Goal: Information Seeking & Learning: Understand process/instructions

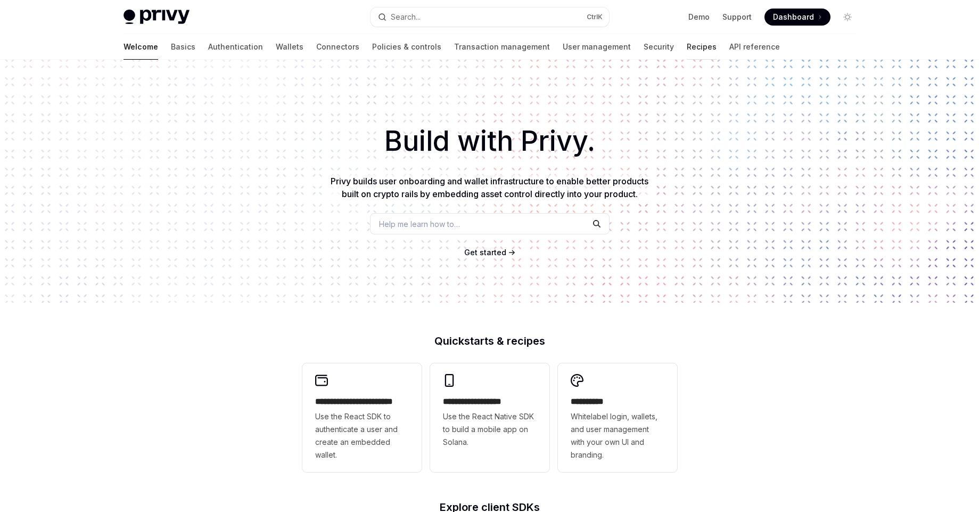
click at [687, 49] on link "Recipes" at bounding box center [702, 47] width 30 height 26
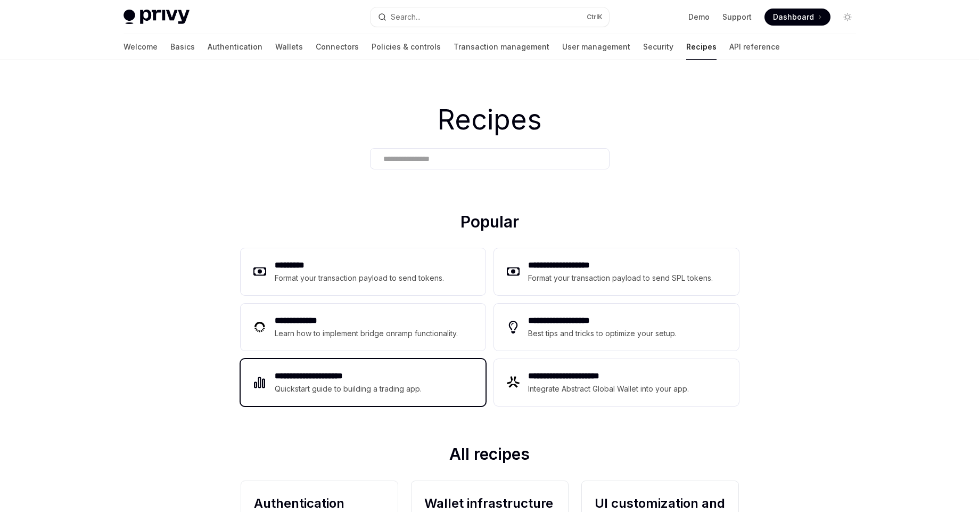
click at [387, 393] on div "Quickstart guide to building a trading app." at bounding box center [349, 388] width 148 height 13
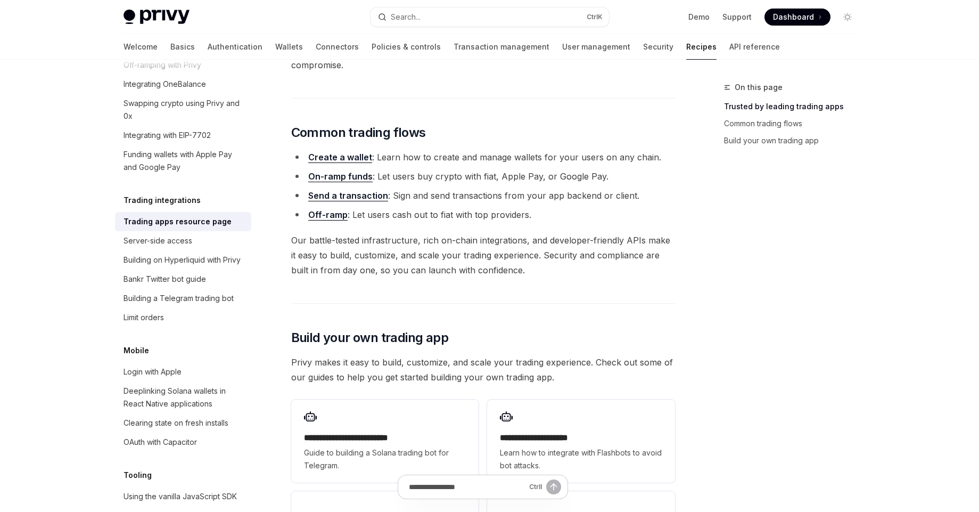
scroll to position [383, 0]
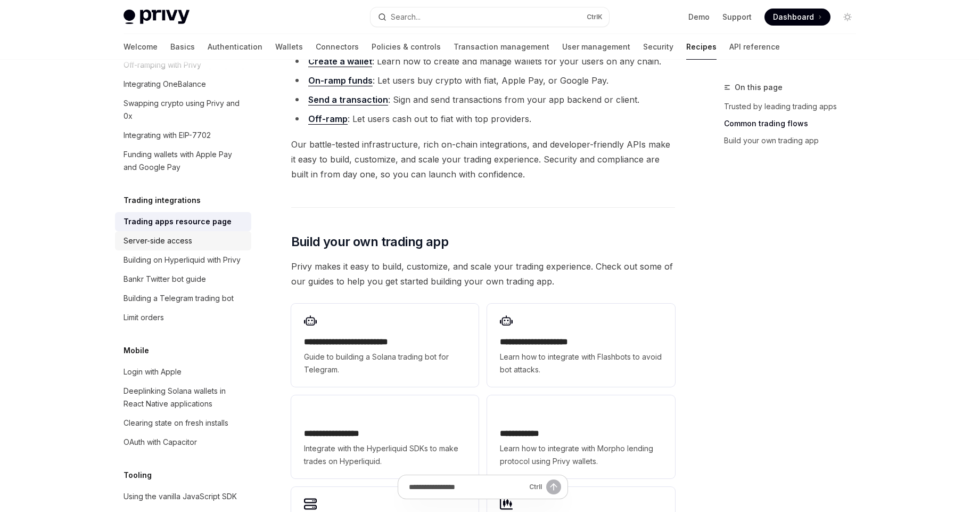
click at [193, 250] on link "Server-side access" at bounding box center [183, 240] width 136 height 19
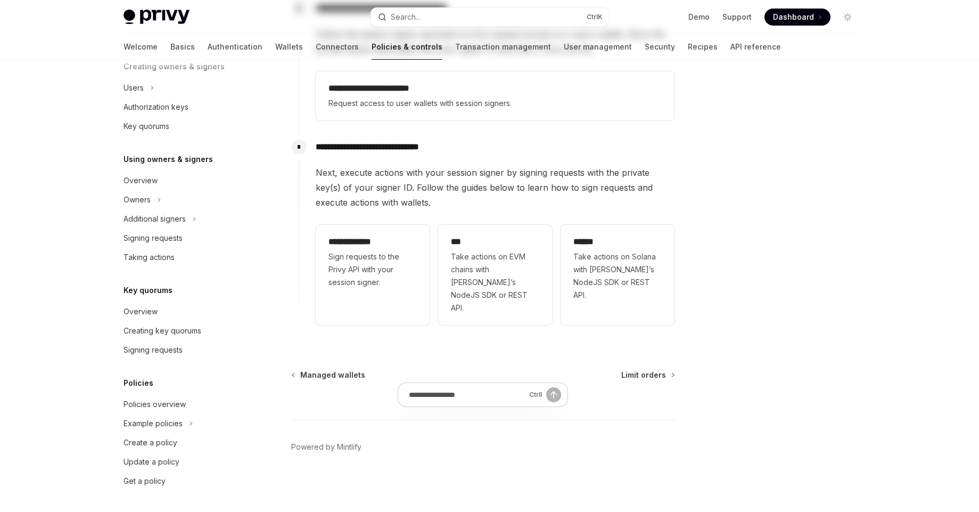
scroll to position [5, 0]
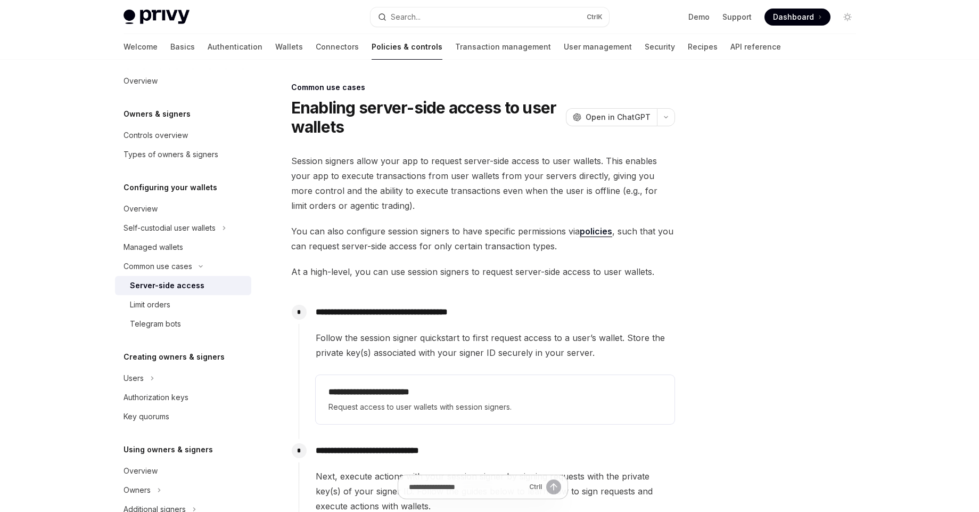
click at [490, 207] on span "Session signers allow your app to request server-side access to user wallets. T…" at bounding box center [483, 183] width 384 height 60
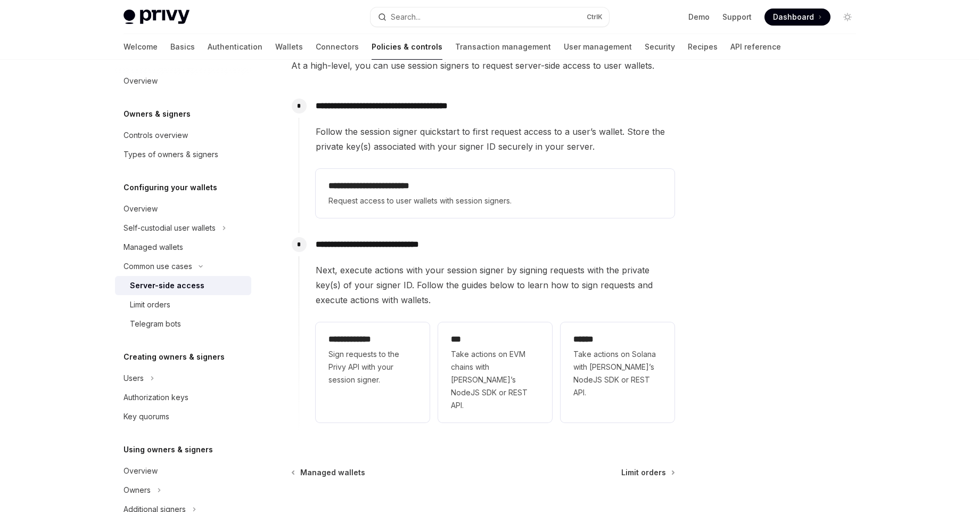
scroll to position [291, 0]
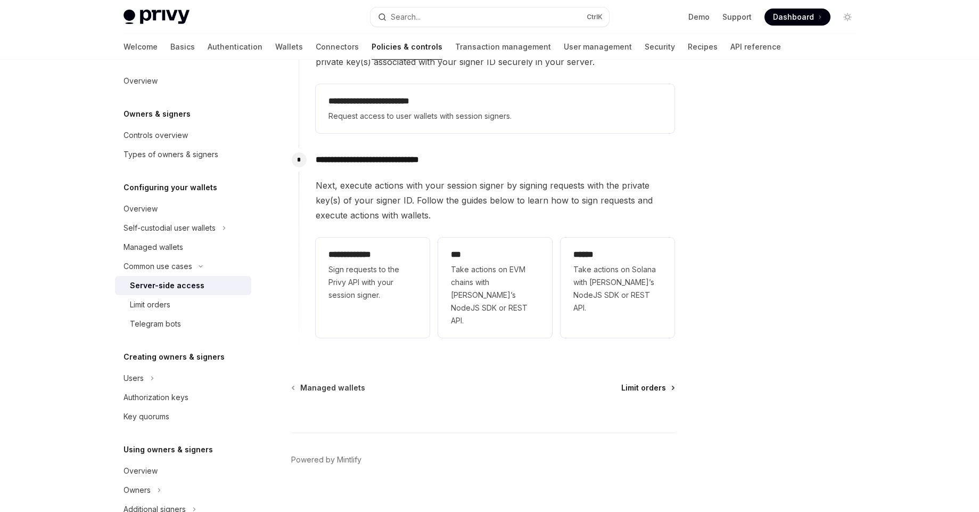
click at [649, 382] on span "Limit orders" at bounding box center [643, 387] width 45 height 11
type textarea "*"
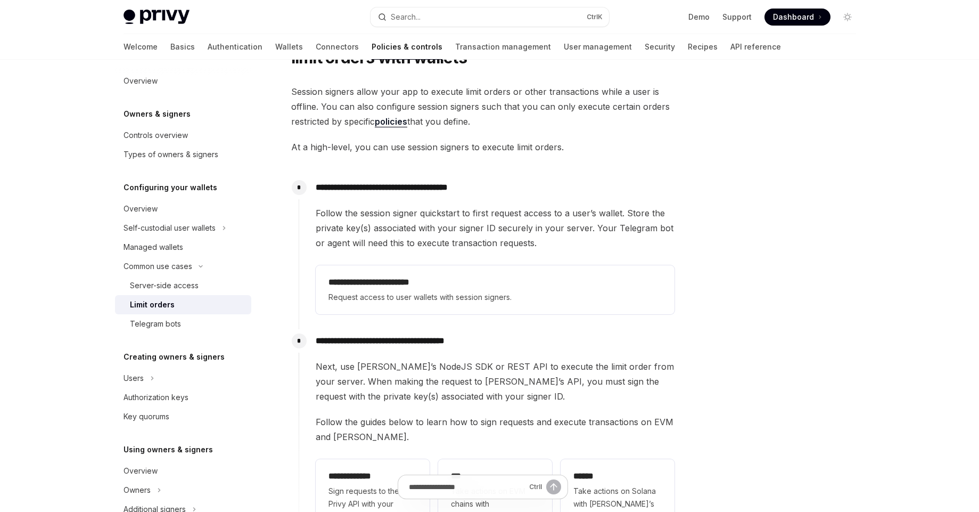
scroll to position [96, 0]
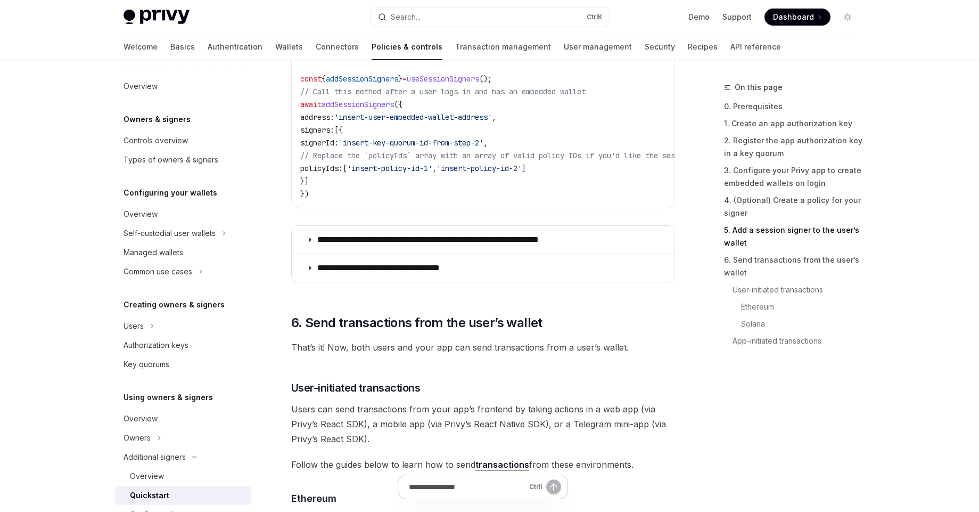
scroll to position [1917, 0]
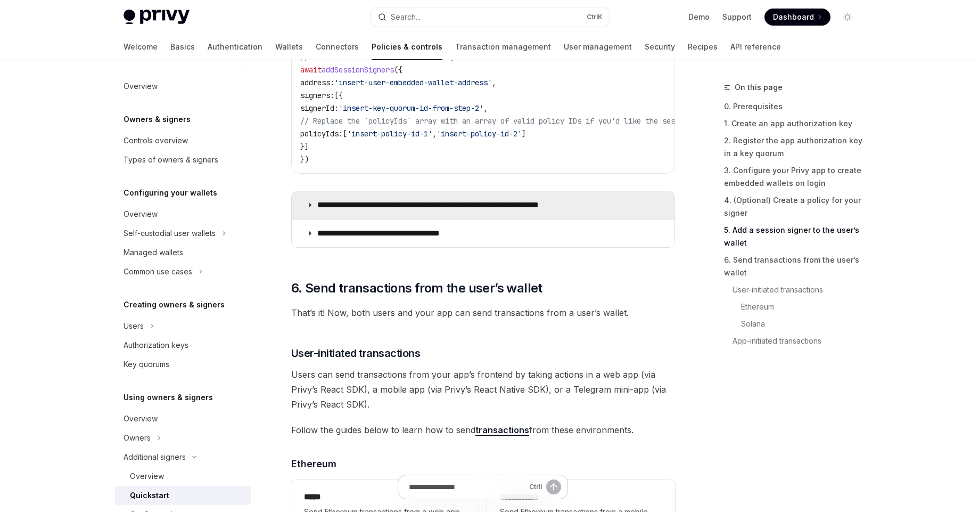
click at [523, 204] on p "**********" at bounding box center [454, 205] width 274 height 11
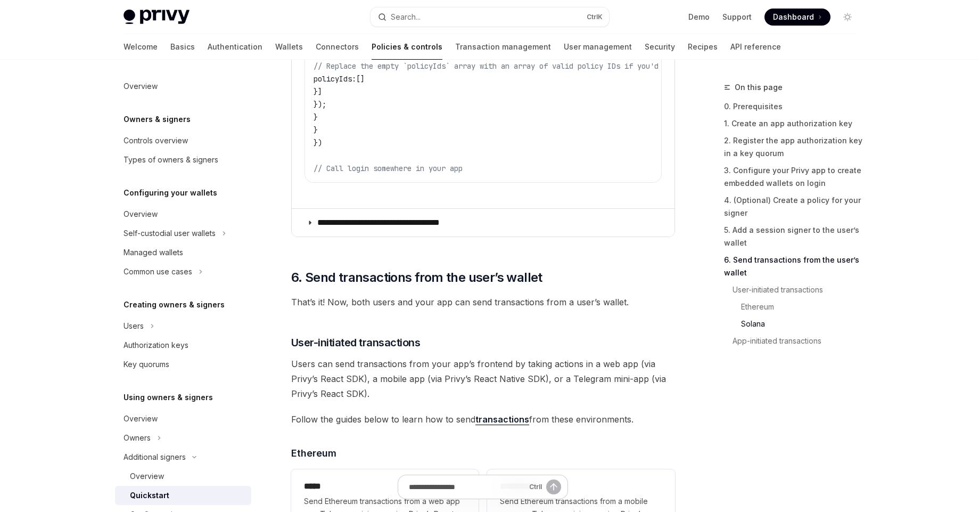
scroll to position [2492, 0]
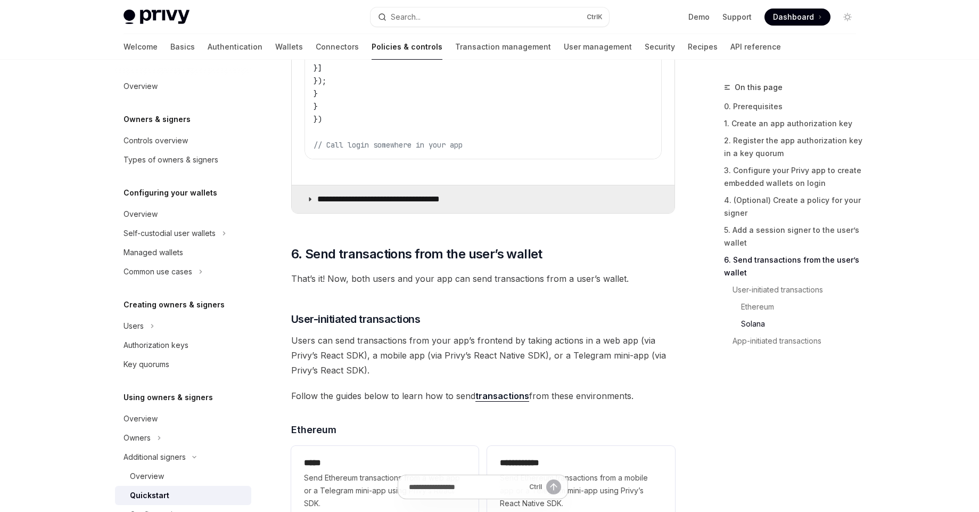
click at [526, 213] on summary "**********" at bounding box center [483, 199] width 383 height 28
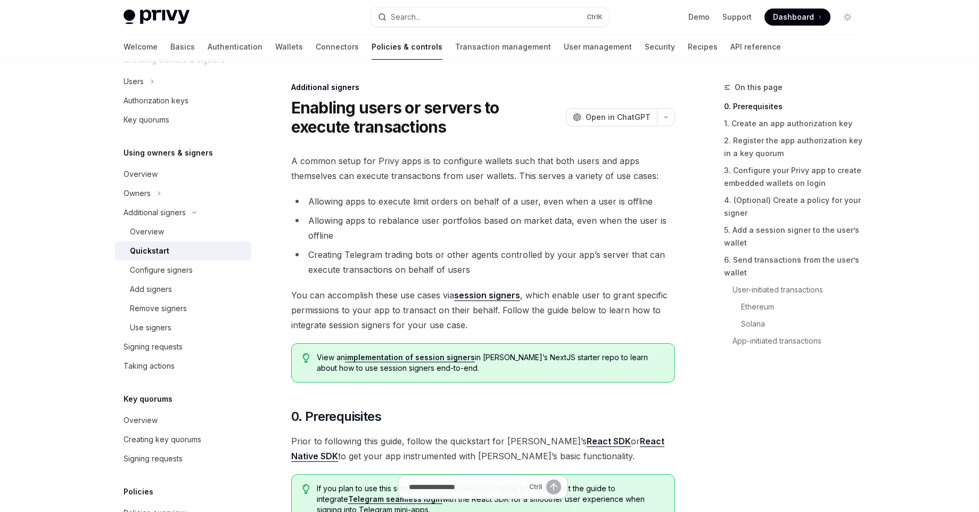
scroll to position [288, 0]
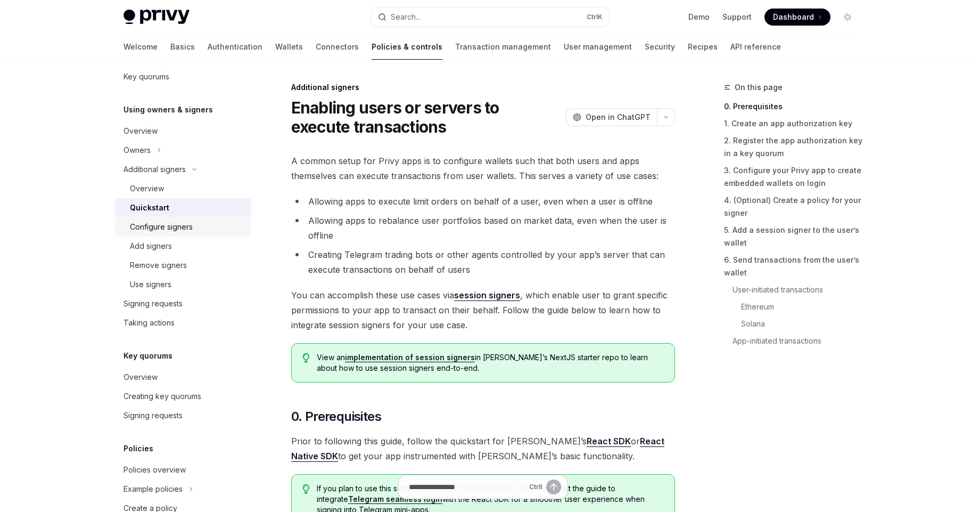
click at [197, 228] on div "Configure signers" at bounding box center [187, 226] width 115 height 13
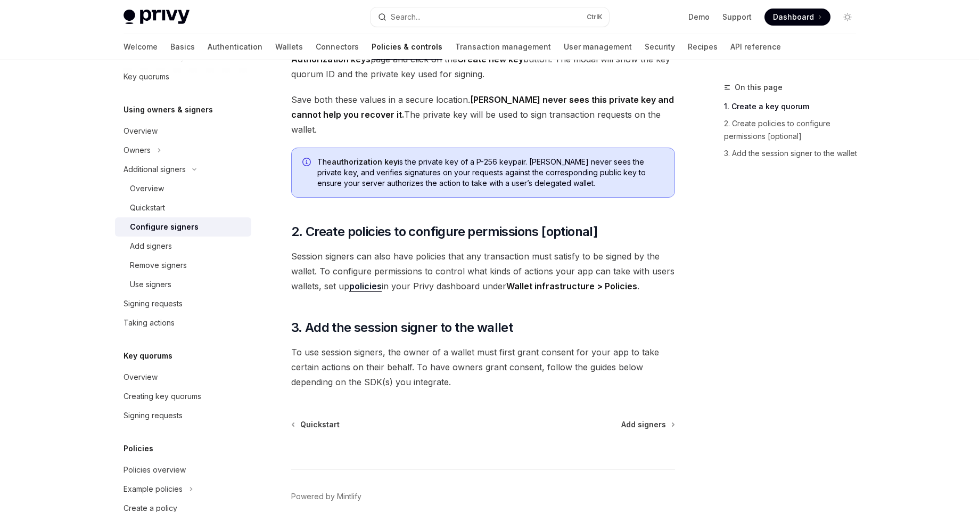
scroll to position [279, 0]
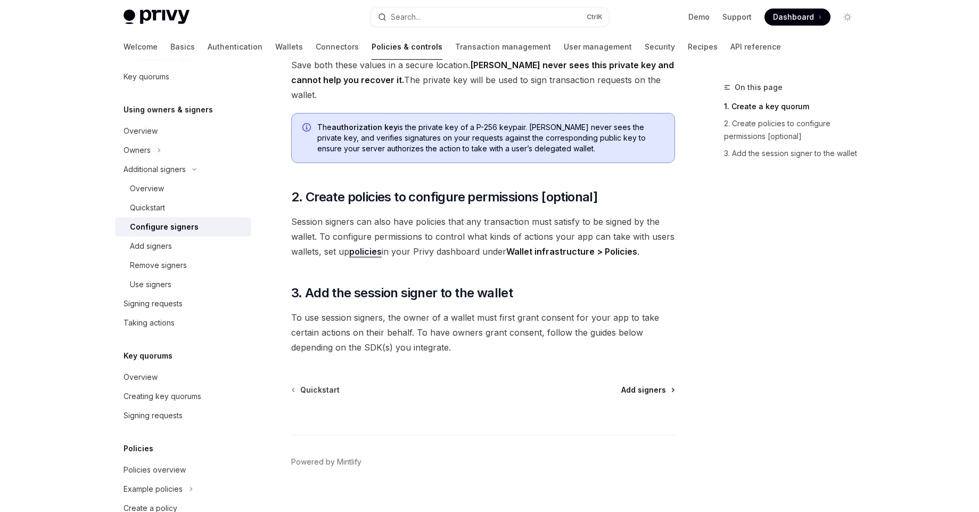
click at [632, 384] on span "Add signers" at bounding box center [643, 389] width 45 height 11
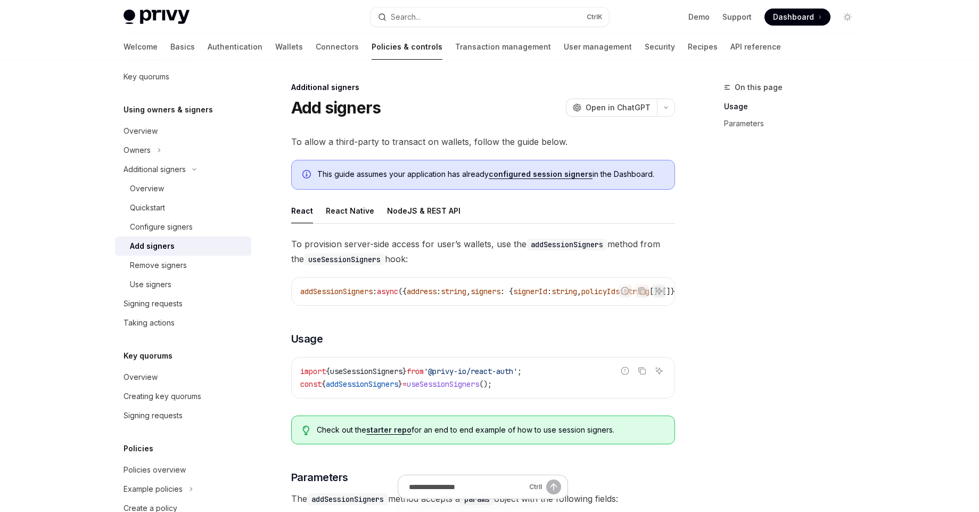
drag, startPoint x: 409, startPoint y: 305, endPoint x: 551, endPoint y: 303, distance: 141.7
click at [551, 303] on div "addSessionSigners : async ({ address : string , signers : { signerId : string ,…" at bounding box center [483, 291] width 383 height 28
click at [436, 212] on div "NodeJS & REST API" at bounding box center [423, 210] width 73 height 25
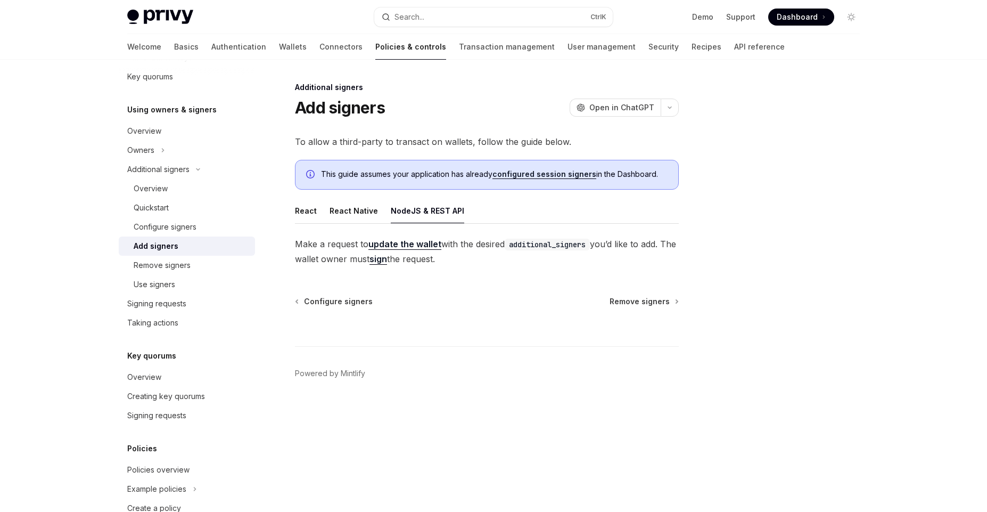
click at [426, 260] on span "Make a request to update the wallet with the desired additional_signers you’d l…" at bounding box center [487, 251] width 384 height 30
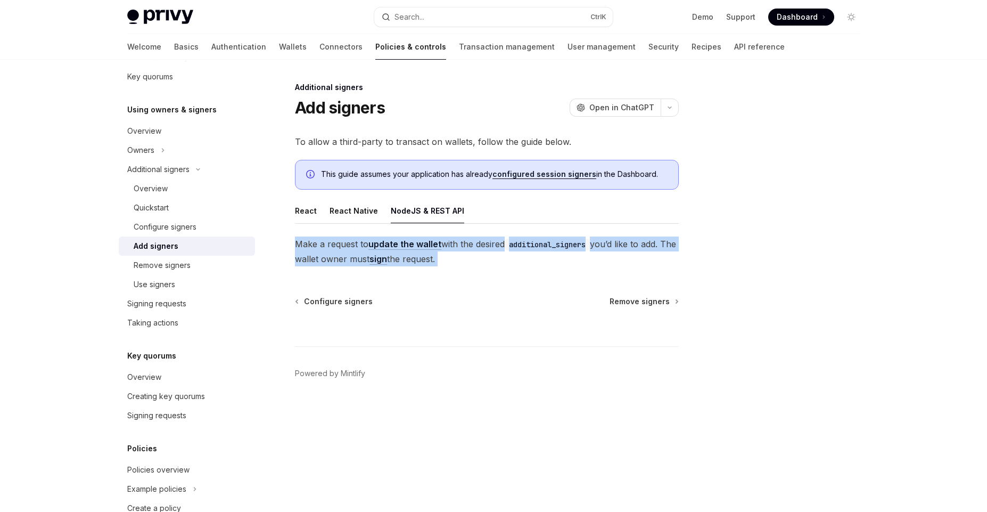
click at [426, 260] on span "Make a request to update the wallet with the desired additional_signers you’d l…" at bounding box center [487, 251] width 384 height 30
click at [447, 264] on span "Make a request to update the wallet with the desired additional_signers you’d l…" at bounding box center [487, 251] width 384 height 30
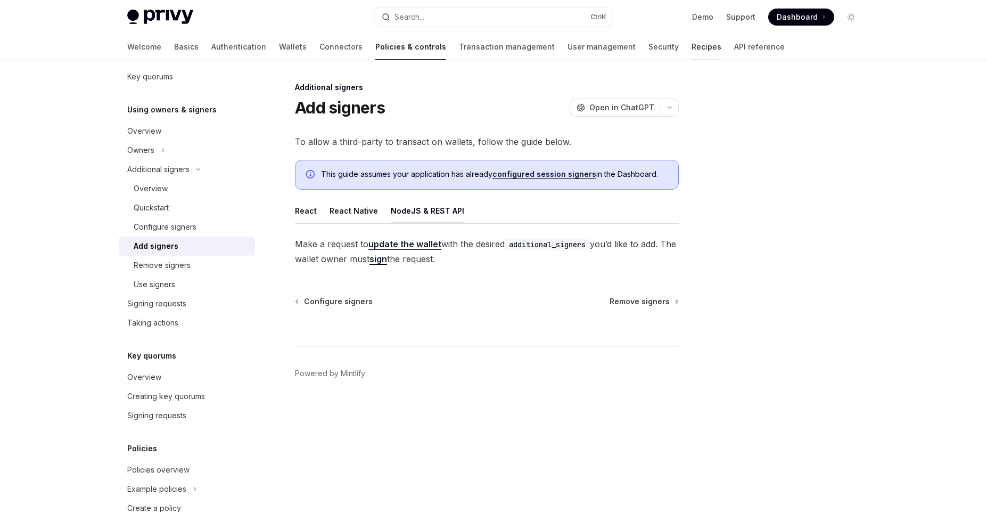
click at [692, 47] on link "Recipes" at bounding box center [707, 47] width 30 height 26
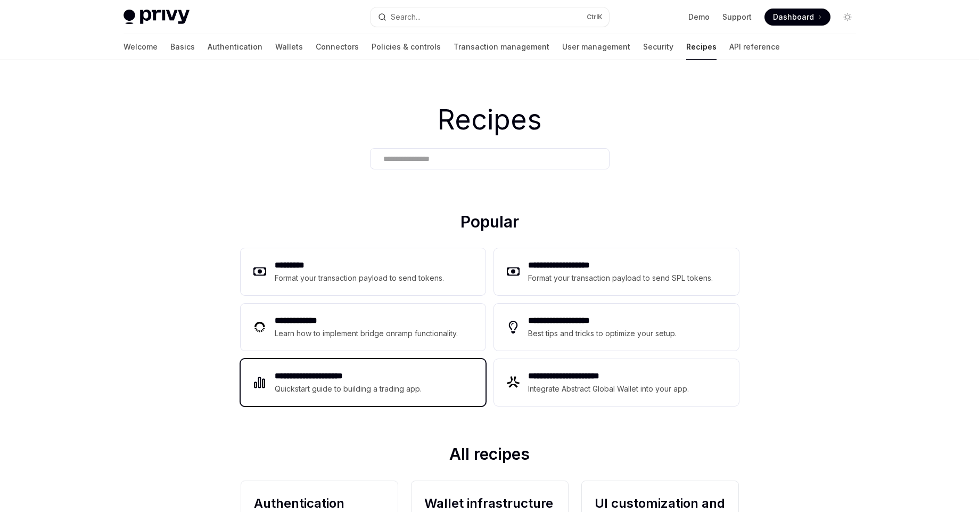
click at [423, 378] on div "**********" at bounding box center [363, 382] width 245 height 47
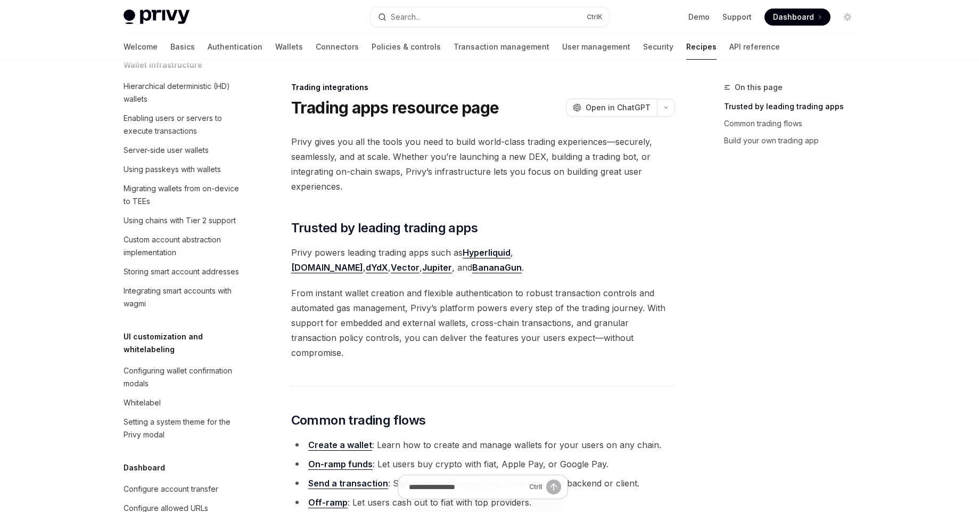
scroll to position [999, 0]
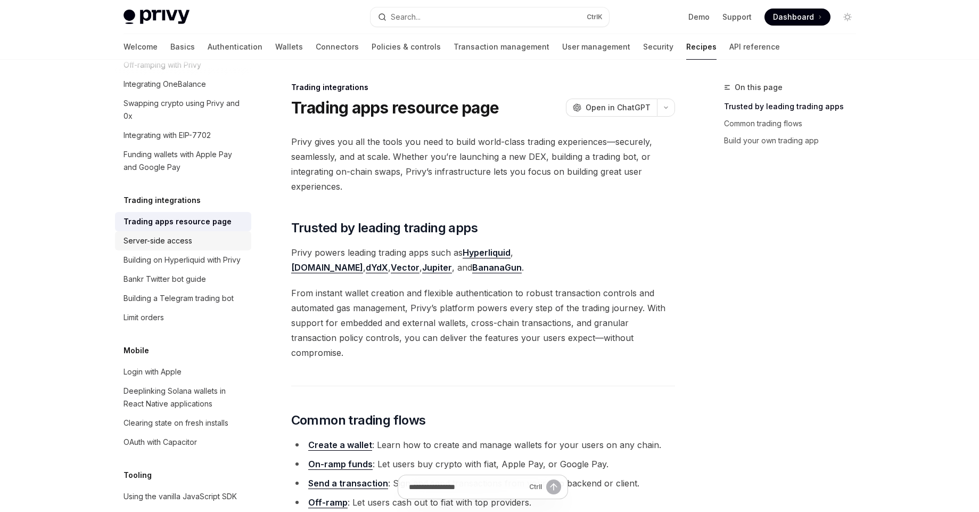
click at [183, 250] on link "Server-side access" at bounding box center [183, 240] width 136 height 19
type textarea "*"
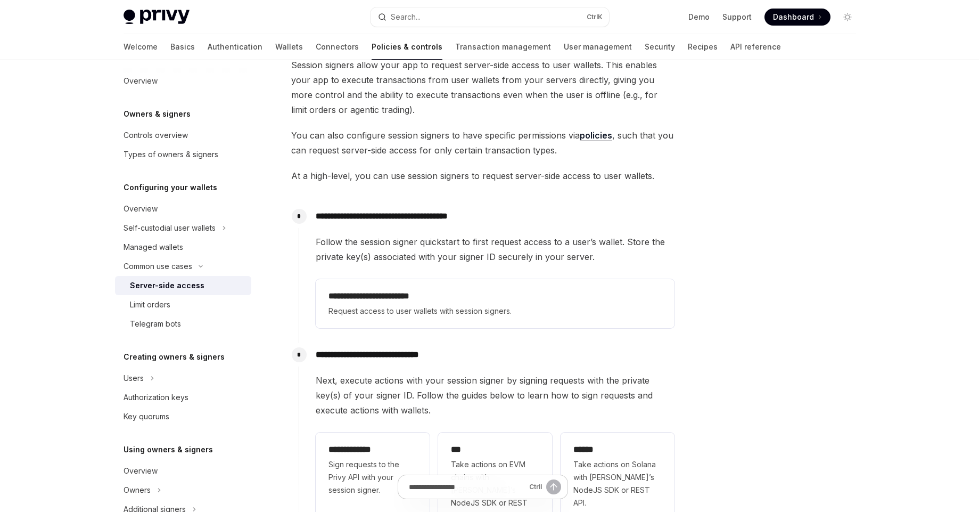
scroll to position [192, 0]
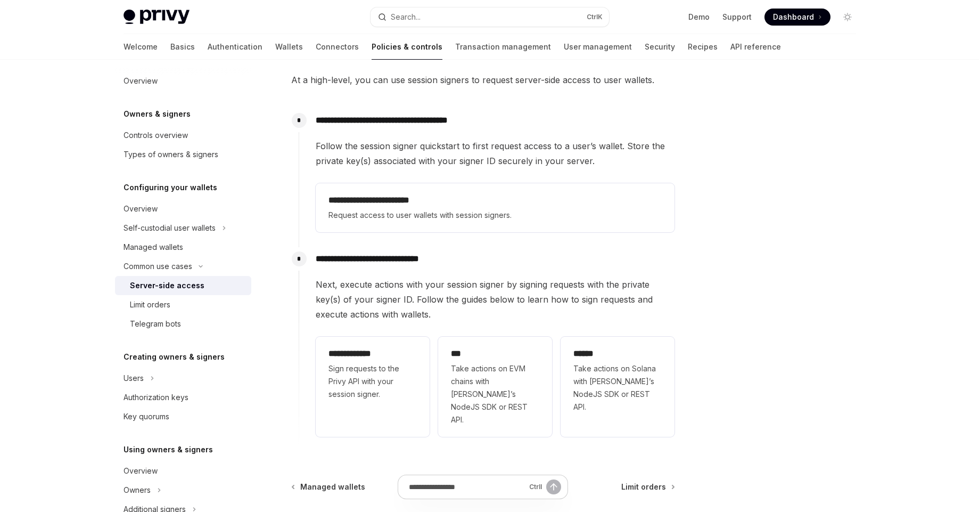
click at [430, 304] on span "Next, execute actions with your session signer by signing requests with the pri…" at bounding box center [495, 299] width 359 height 45
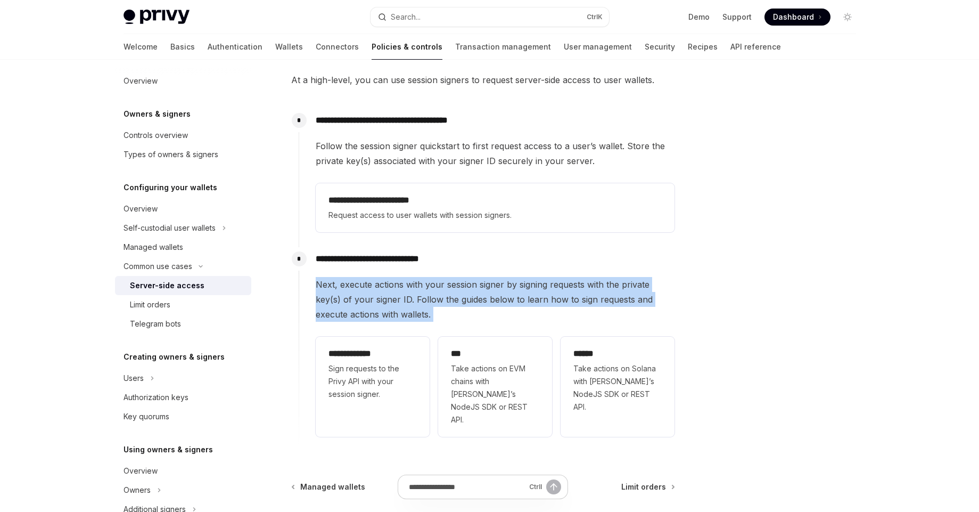
click at [430, 304] on span "Next, execute actions with your session signer by signing requests with the pri…" at bounding box center [495, 299] width 359 height 45
click at [436, 300] on span "Next, execute actions with your session signer by signing requests with the pri…" at bounding box center [495, 299] width 359 height 45
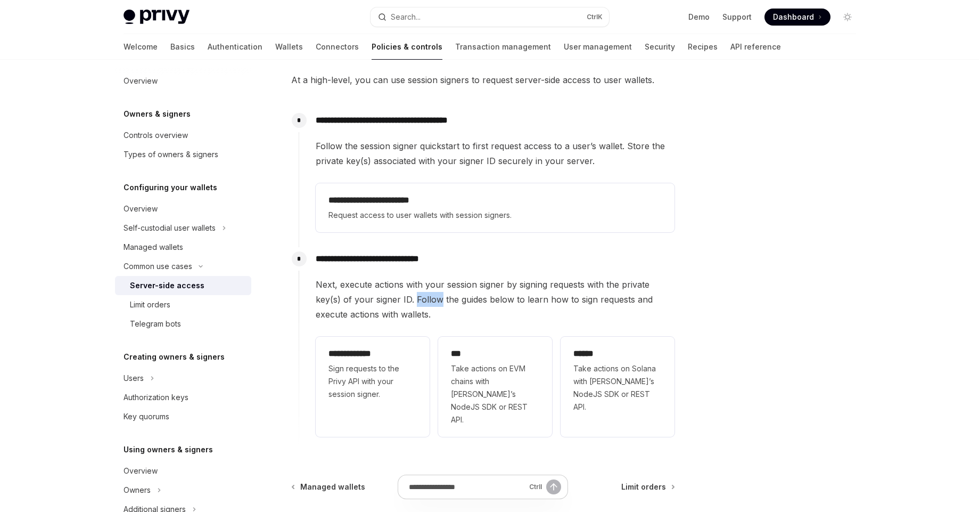
click at [436, 300] on span "Next, execute actions with your session signer by signing requests with the pri…" at bounding box center [495, 299] width 359 height 45
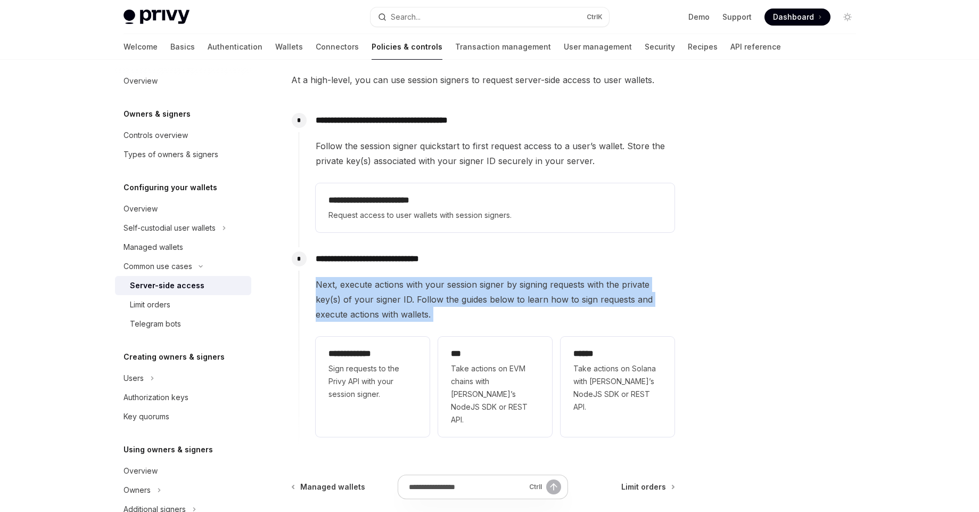
click at [436, 300] on span "Next, execute actions with your session signer by signing requests with the pri…" at bounding box center [495, 299] width 359 height 45
click at [436, 315] on span "Next, execute actions with your session signer by signing requests with the pri…" at bounding box center [495, 299] width 359 height 45
drag, startPoint x: 389, startPoint y: 297, endPoint x: 416, endPoint y: 316, distance: 33.2
click at [416, 316] on span "Next, execute actions with your session signer by signing requests with the pri…" at bounding box center [495, 299] width 359 height 45
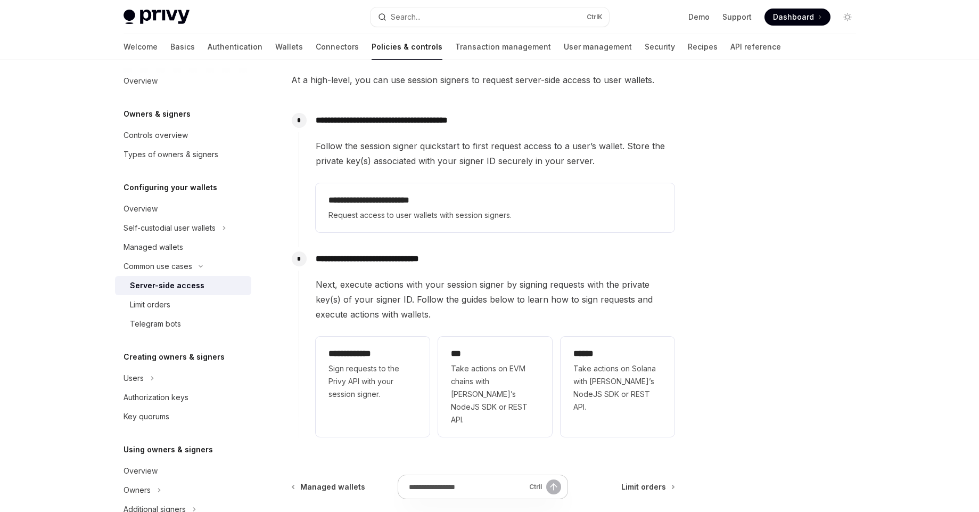
click at [420, 321] on span "Next, execute actions with your session signer by signing requests with the pri…" at bounding box center [495, 299] width 359 height 45
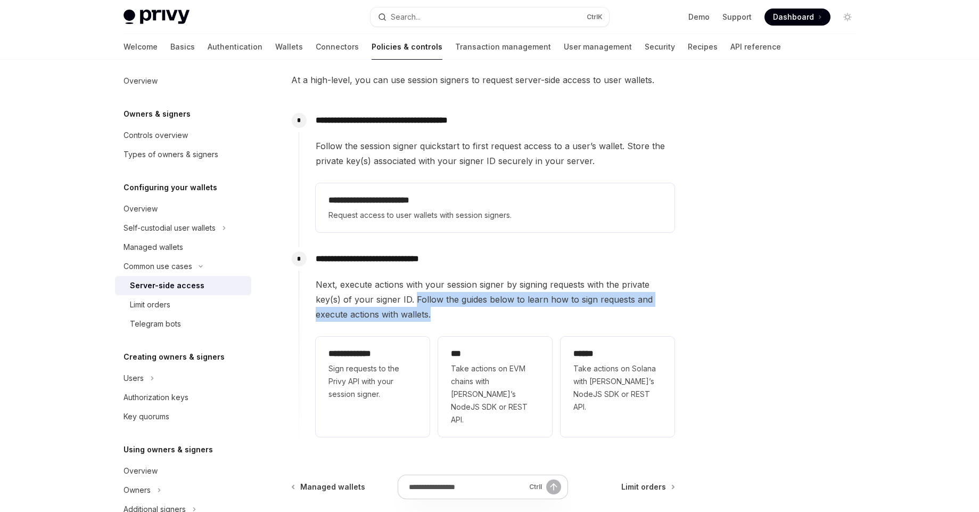
drag, startPoint x: 435, startPoint y: 316, endPoint x: 415, endPoint y: 299, distance: 25.6
click at [415, 299] on span "Next, execute actions with your session signer by signing requests with the pri…" at bounding box center [495, 299] width 359 height 45
click at [435, 318] on span "Next, execute actions with your session signer by signing requests with the pri…" at bounding box center [495, 299] width 359 height 45
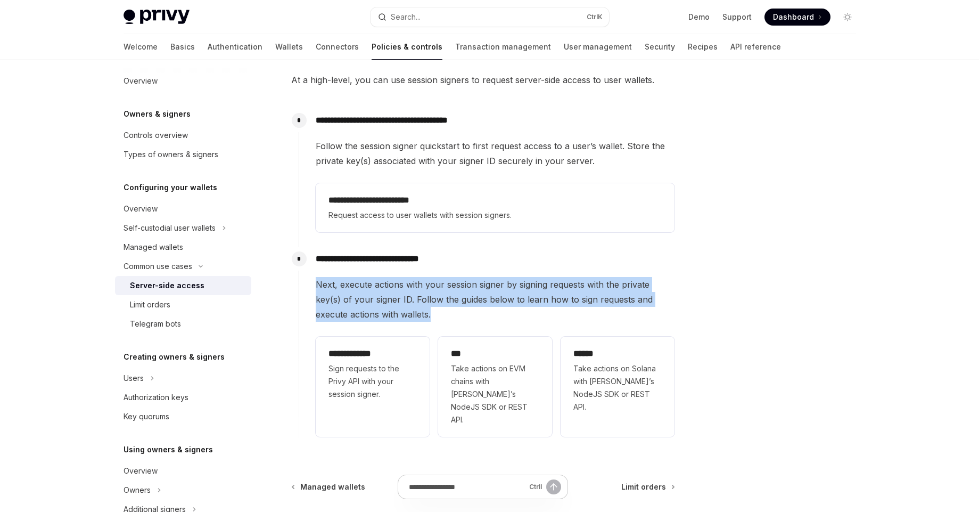
drag, startPoint x: 443, startPoint y: 318, endPoint x: 309, endPoint y: 281, distance: 138.8
click at [309, 281] on div "**********" at bounding box center [487, 344] width 376 height 194
drag, startPoint x: 341, startPoint y: 308, endPoint x: 323, endPoint y: 294, distance: 22.7
click at [340, 309] on span "Next, execute actions with your session signer by signing requests with the pri…" at bounding box center [495, 299] width 359 height 45
click at [316, 285] on span "Next, execute actions with your session signer by signing requests with the pri…" at bounding box center [495, 299] width 359 height 45
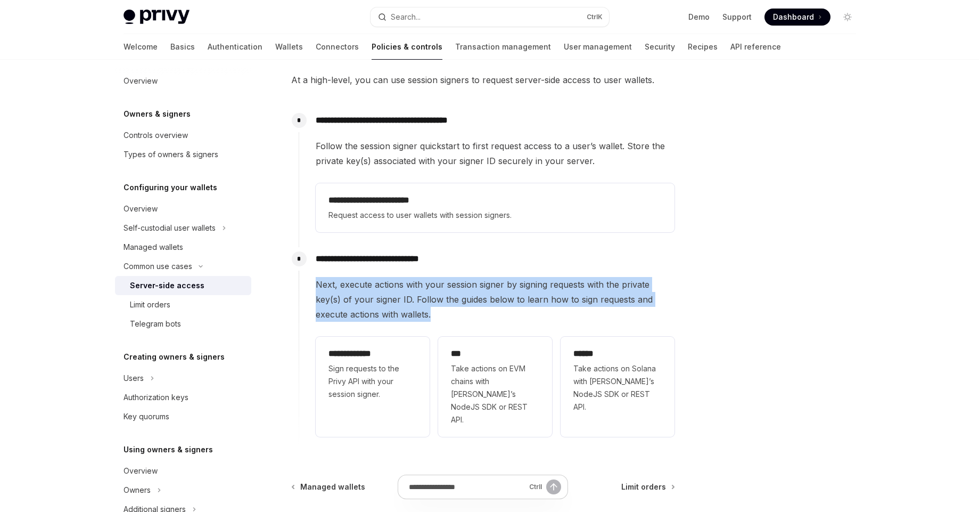
drag, startPoint x: 313, startPoint y: 283, endPoint x: 457, endPoint y: 325, distance: 150.3
click at [453, 318] on div "**********" at bounding box center [487, 344] width 376 height 194
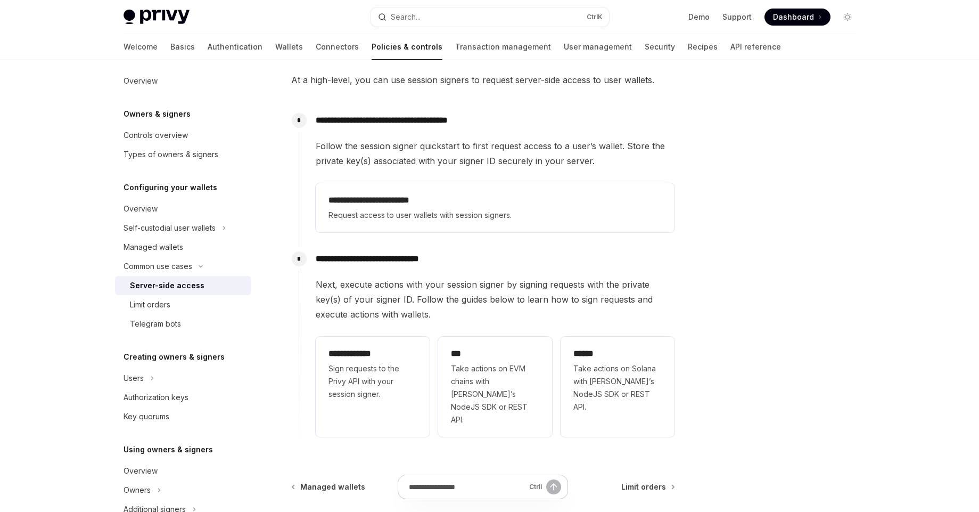
click at [456, 324] on div "**********" at bounding box center [495, 359] width 359 height 164
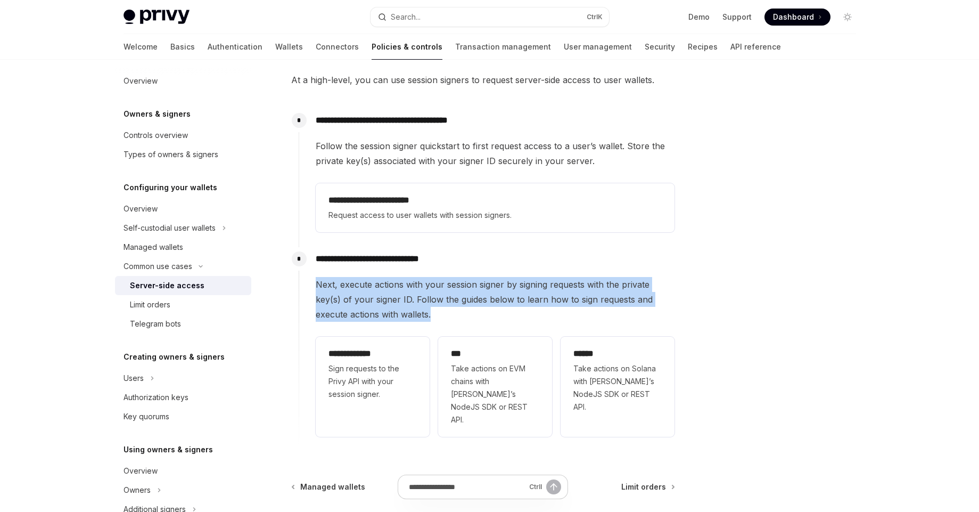
drag, startPoint x: 441, startPoint y: 314, endPoint x: 307, endPoint y: 286, distance: 137.0
click at [303, 282] on div "**********" at bounding box center [487, 344] width 376 height 194
click at [371, 308] on span "Next, execute actions with your session signer by signing requests with the pri…" at bounding box center [495, 299] width 359 height 45
drag, startPoint x: 315, startPoint y: 284, endPoint x: 440, endPoint y: 312, distance: 128.8
click at [439, 312] on div "**********" at bounding box center [487, 344] width 376 height 194
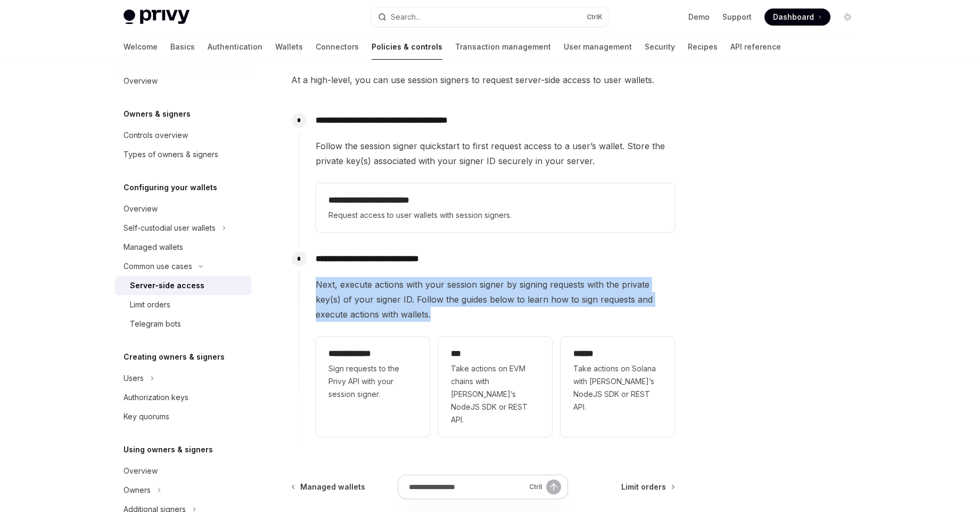
drag, startPoint x: 444, startPoint y: 313, endPoint x: 447, endPoint y: 319, distance: 6.9
click at [445, 313] on span "Next, execute actions with your session signer by signing requests with the pri…" at bounding box center [495, 299] width 359 height 45
click at [444, 316] on span "Next, execute actions with your session signer by signing requests with the pri…" at bounding box center [495, 299] width 359 height 45
drag, startPoint x: 432, startPoint y: 311, endPoint x: 315, endPoint y: 286, distance: 119.8
click at [316, 286] on span "Next, execute actions with your session signer by signing requests with the pri…" at bounding box center [495, 299] width 359 height 45
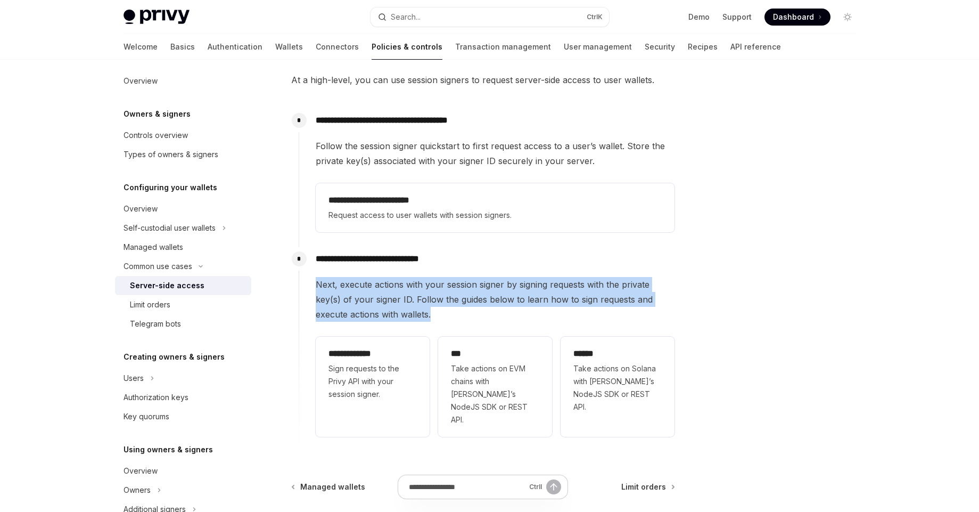
click at [316, 286] on span "Next, execute actions with your session signer by signing requests with the pri…" at bounding box center [495, 299] width 359 height 45
drag, startPoint x: 313, startPoint y: 284, endPoint x: 447, endPoint y: 317, distance: 138.1
click at [447, 317] on div "**********" at bounding box center [487, 344] width 376 height 194
click at [476, 310] on span "Next, execute actions with your session signer by signing requests with the pri…" at bounding box center [495, 299] width 359 height 45
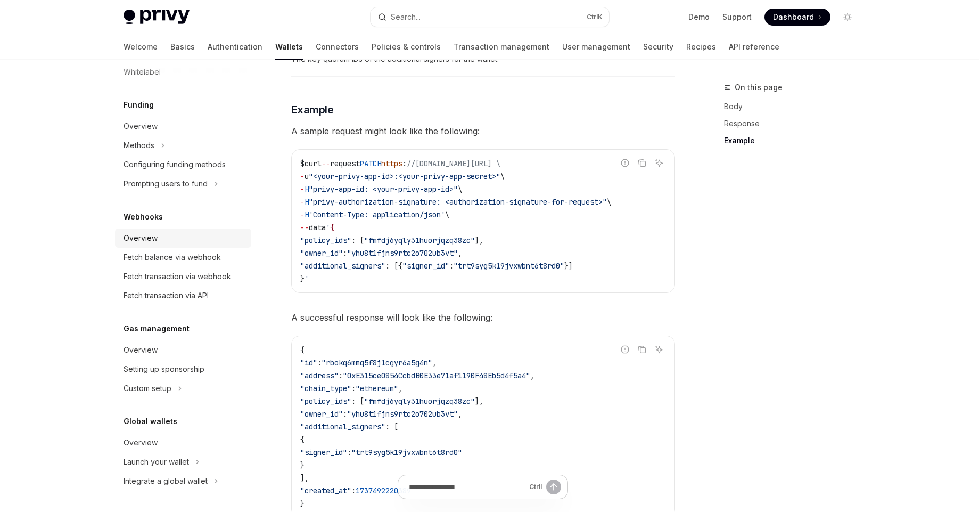
scroll to position [1150, 0]
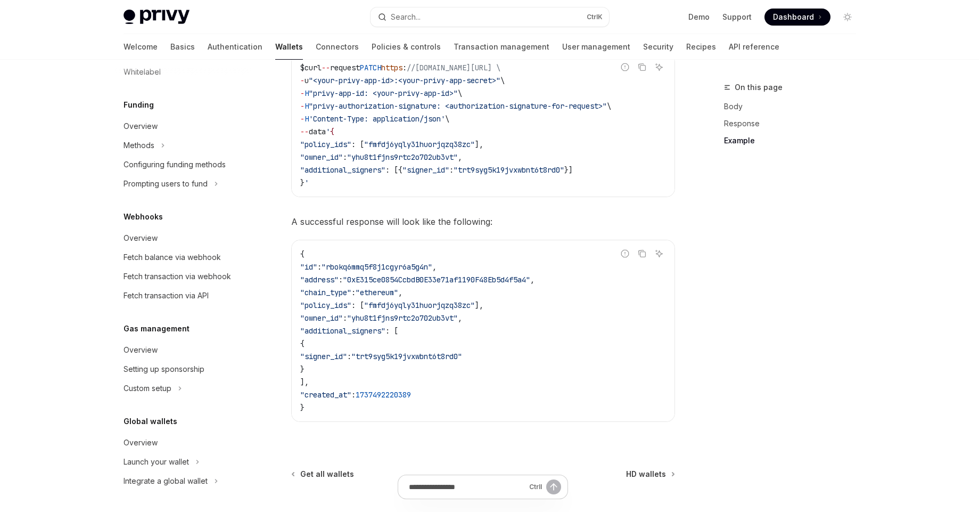
drag, startPoint x: 309, startPoint y: 335, endPoint x: 333, endPoint y: 398, distance: 66.8
click at [338, 387] on code "{ "id" : "rbokq6mmq5f8j1cgyr6a5g4n" , "address" : "0xE315ce0854CcbdB0E33e71af11…" at bounding box center [483, 331] width 366 height 166
click at [331, 399] on span ""created_at"" at bounding box center [325, 395] width 51 height 10
click at [315, 394] on span ""created_at"" at bounding box center [325, 395] width 51 height 10
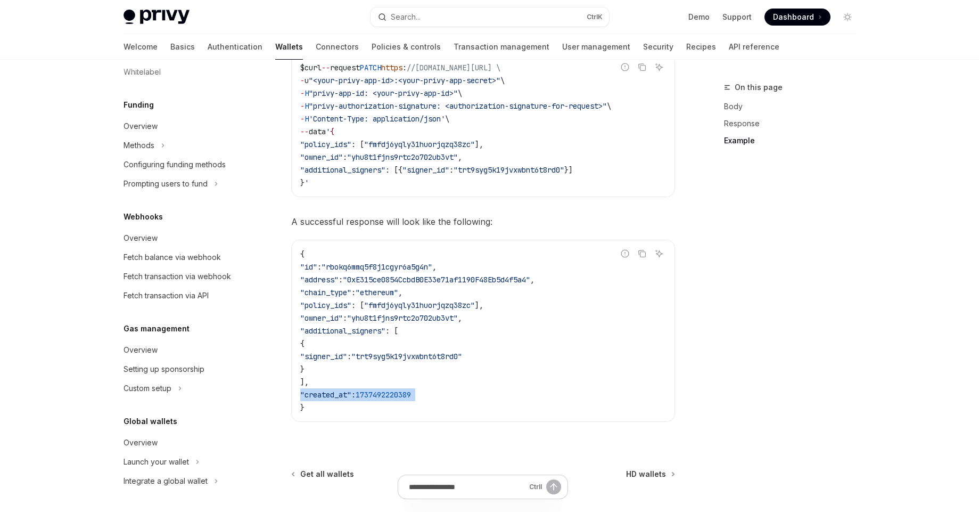
click at [315, 394] on span ""created_at"" at bounding box center [325, 395] width 51 height 10
click at [313, 408] on code "{ "id" : "rbokq6mmq5f8j1cgyr6a5g4n" , "address" : "0xE315ce0854CcbdB0E33e71af11…" at bounding box center [483, 331] width 366 height 166
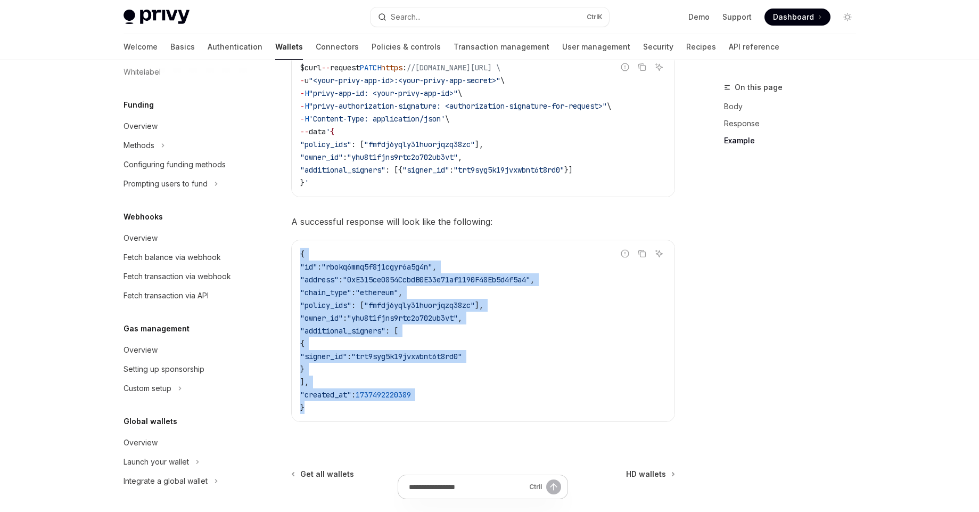
drag, startPoint x: 306, startPoint y: 414, endPoint x: 297, endPoint y: 259, distance: 155.2
click at [297, 259] on div "{ "id" : "rbokq6mmq5f8j1cgyr6a5g4n" , "address" : "0xE315ce0854CcbdB0E33e71af11…" at bounding box center [483, 330] width 383 height 181
click at [312, 280] on span ""address"" at bounding box center [319, 280] width 38 height 10
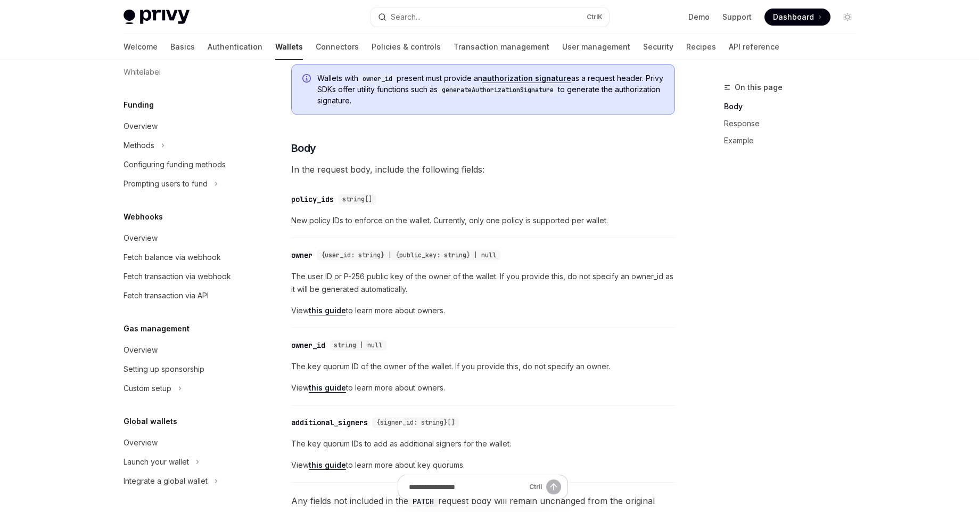
scroll to position [383, 0]
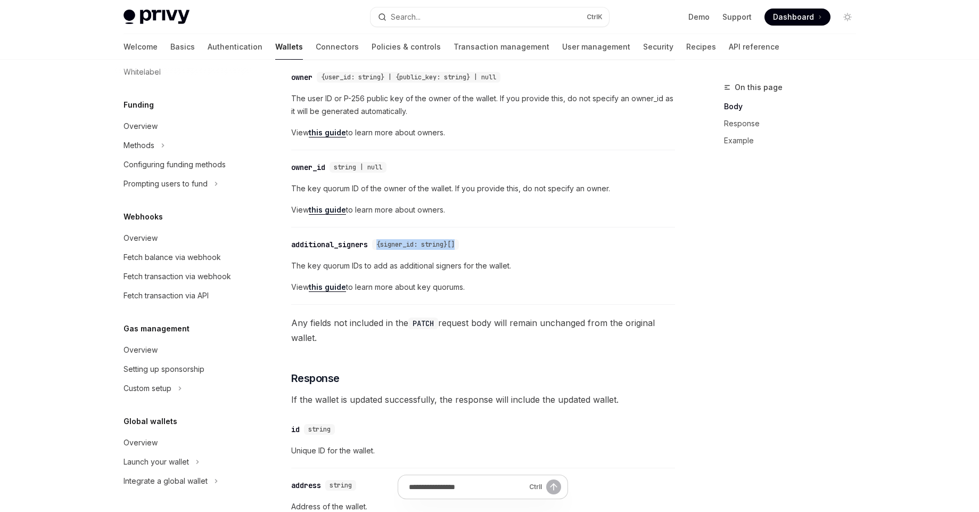
drag, startPoint x: 381, startPoint y: 241, endPoint x: 477, endPoint y: 244, distance: 95.9
click at [477, 244] on div "​ additional_signers {signer_id: string}[]" at bounding box center [477, 244] width 373 height 13
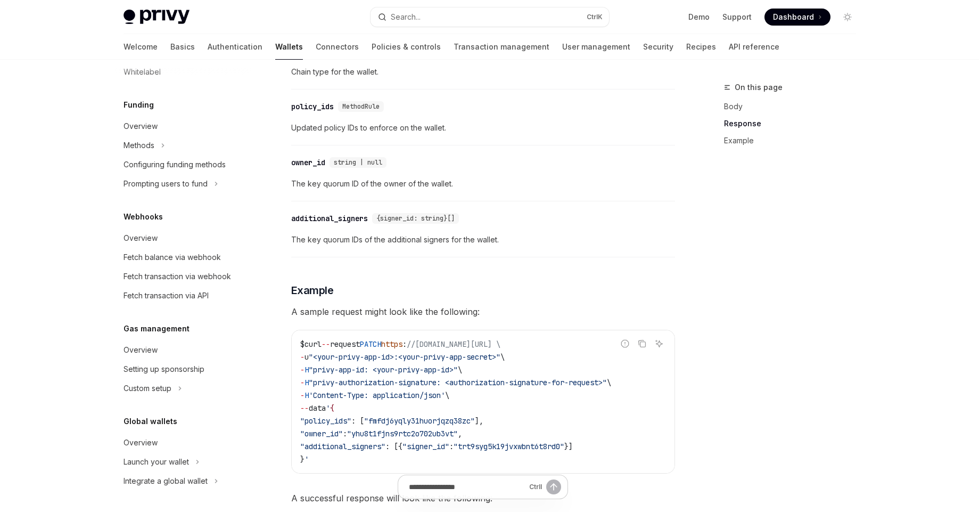
scroll to position [870, 0]
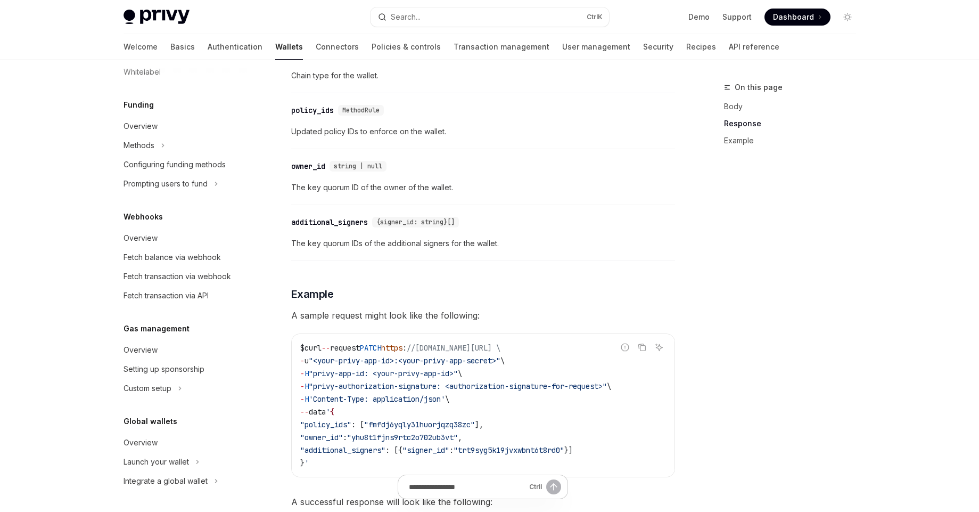
click at [422, 243] on span "The key quorum IDs of the additional signers for the wallet." at bounding box center [483, 243] width 384 height 13
click at [427, 259] on div "​ additional_signers {signer_id: string}[] The key quorum IDs of the additional…" at bounding box center [483, 235] width 384 height 51
click at [408, 242] on span "The key quorum IDs of the additional signers for the wallet." at bounding box center [483, 243] width 384 height 13
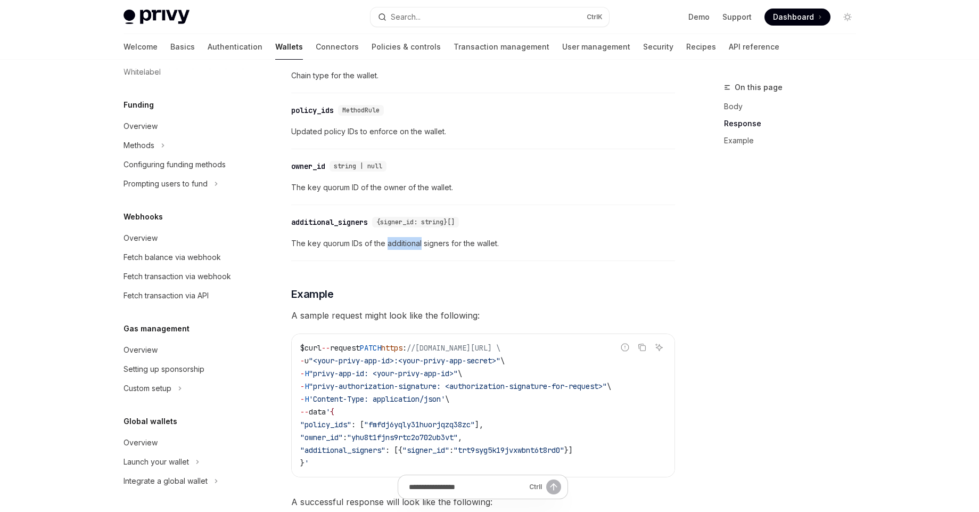
click at [408, 242] on span "The key quorum IDs of the additional signers for the wallet." at bounding box center [483, 243] width 384 height 13
click at [410, 245] on span "The key quorum IDs of the additional signers for the wallet." at bounding box center [483, 243] width 384 height 13
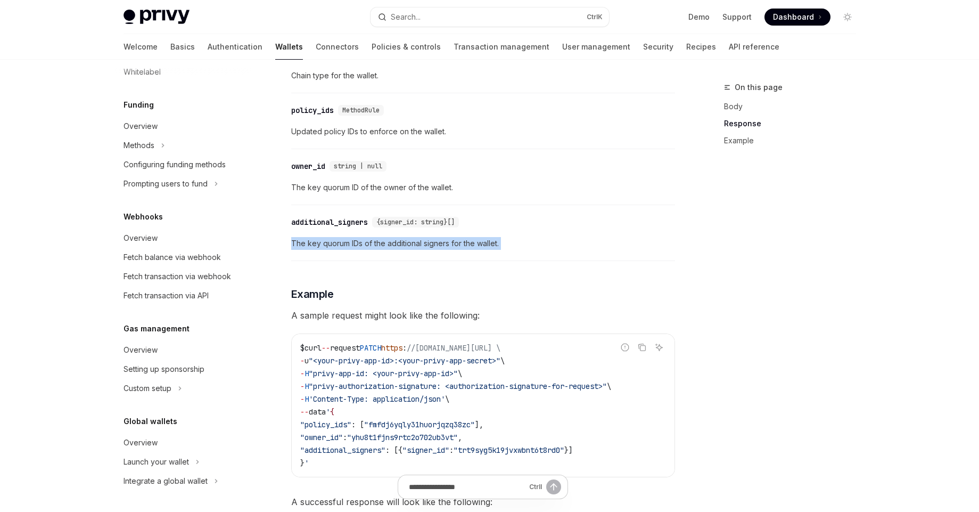
click at [410, 245] on span "The key quorum IDs of the additional signers for the wallet." at bounding box center [483, 243] width 384 height 13
click at [425, 192] on span "The key quorum ID of the owner of the wallet." at bounding box center [483, 187] width 384 height 13
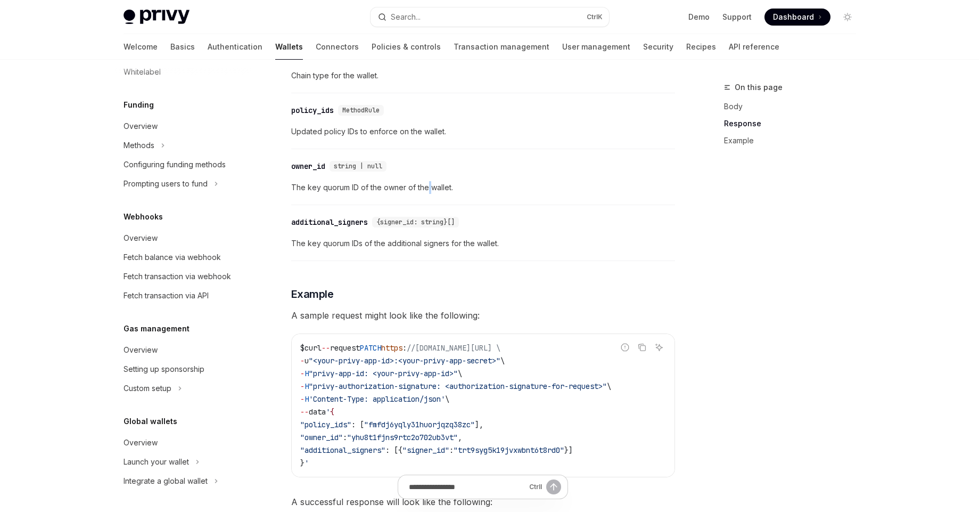
click at [425, 192] on span "The key quorum ID of the owner of the wallet." at bounding box center [483, 187] width 384 height 13
click at [438, 179] on div "​ owner_id string | null The key quorum ID of the owner of the wallet." at bounding box center [483, 179] width 384 height 51
click at [432, 181] on span "The key quorum ID of the owner of the wallet." at bounding box center [483, 187] width 384 height 13
click at [431, 181] on span "The key quorum ID of the owner of the wallet." at bounding box center [483, 187] width 384 height 13
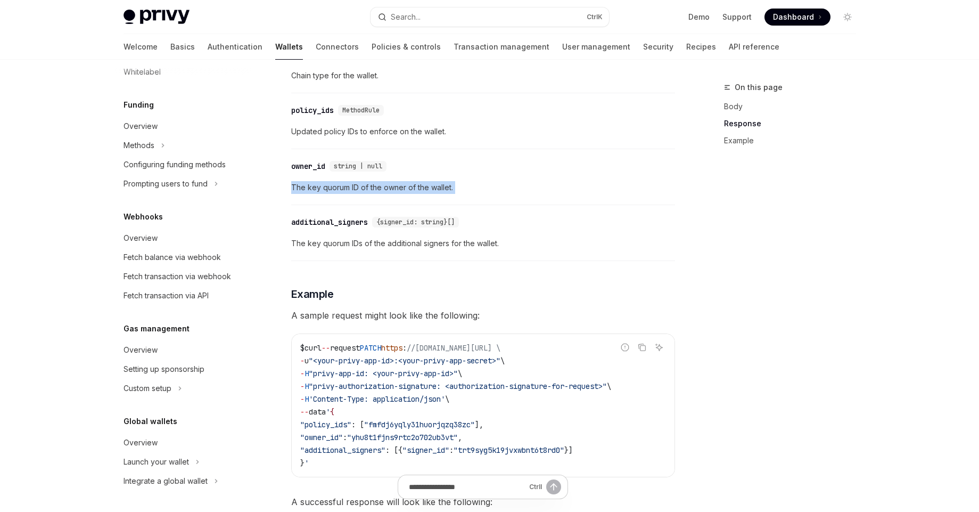
click at [431, 181] on span "The key quorum ID of the owner of the wallet." at bounding box center [483, 187] width 384 height 13
click at [480, 158] on div "​ owner_id string | null The key quorum ID of the owner of the wallet." at bounding box center [483, 179] width 384 height 51
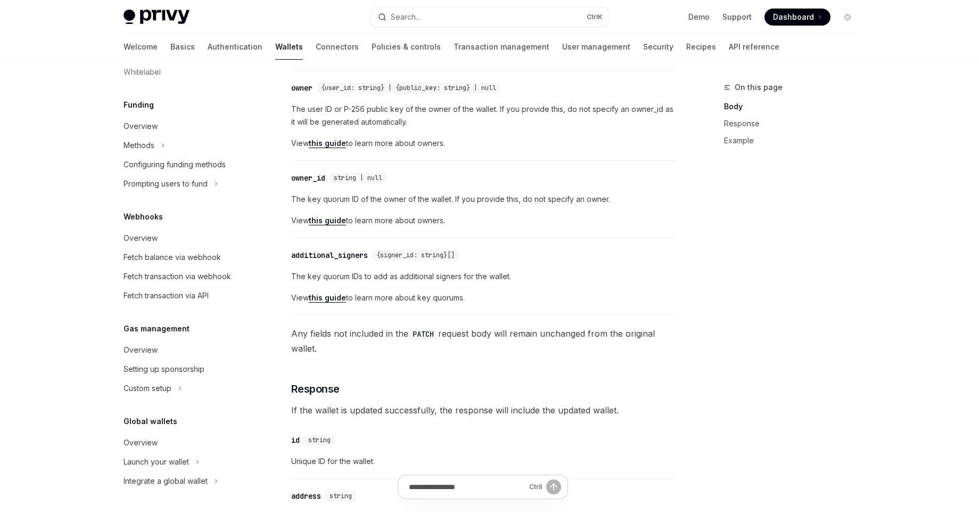
scroll to position [199, 0]
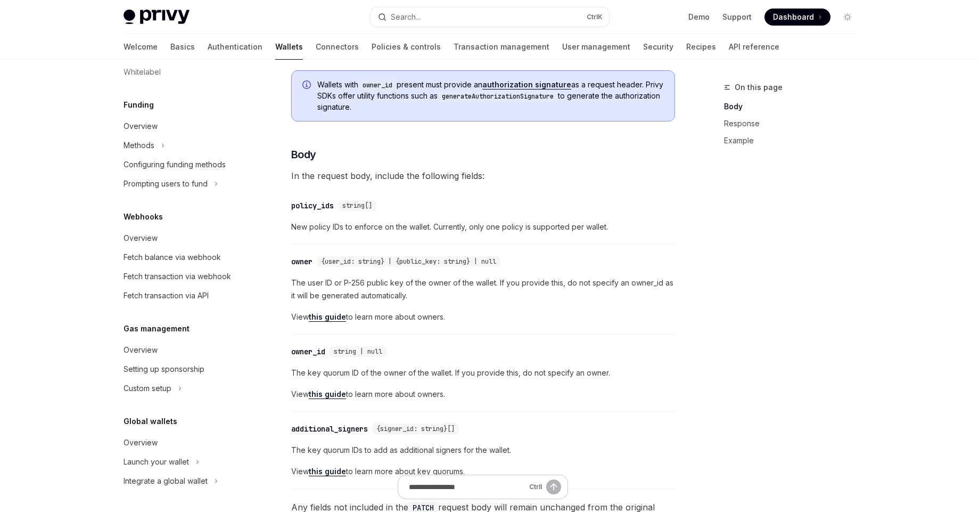
click at [476, 227] on span "New policy IDs to enforce on the wallet. Currently, only one policy is supporte…" at bounding box center [483, 226] width 384 height 13
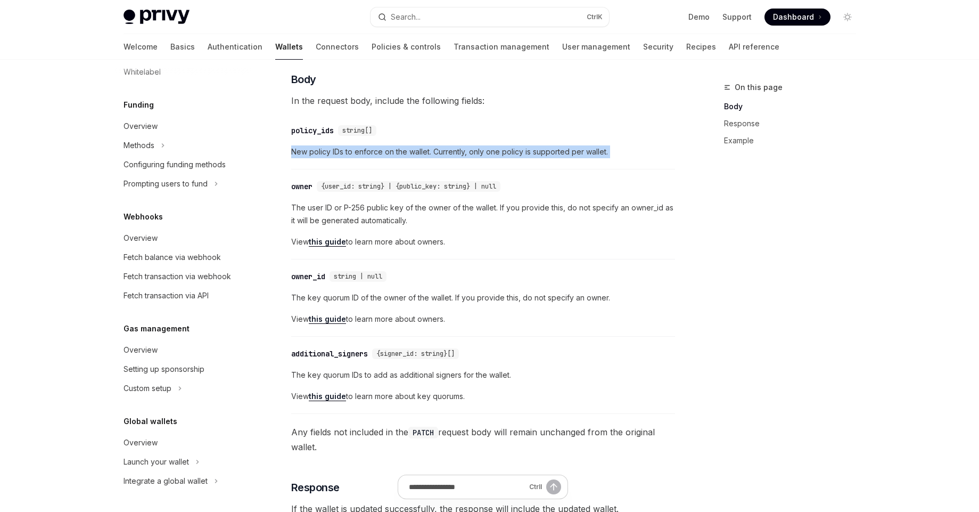
scroll to position [391, 0]
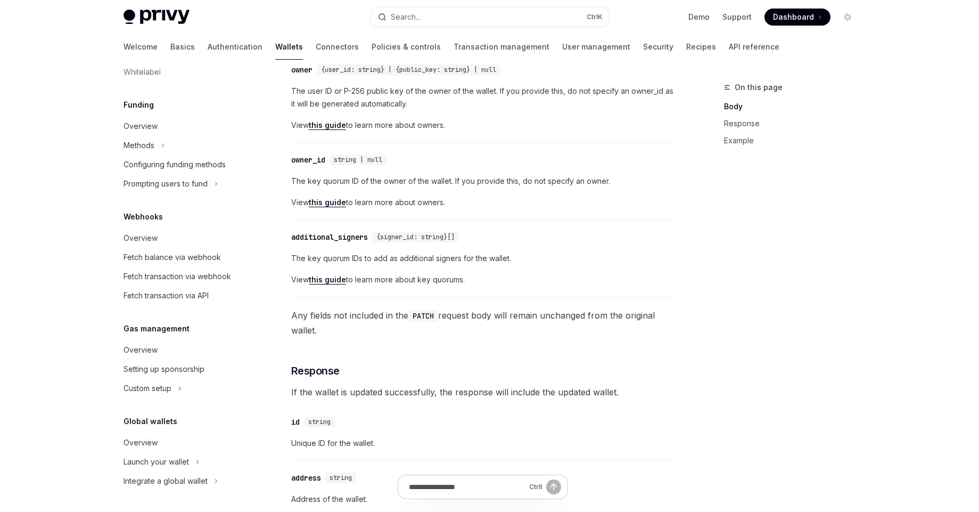
click at [51, 348] on div "Skip to main content Privy Docs home page Search... Ctrl K Demo Support Dashboa…" at bounding box center [489, 489] width 979 height 1761
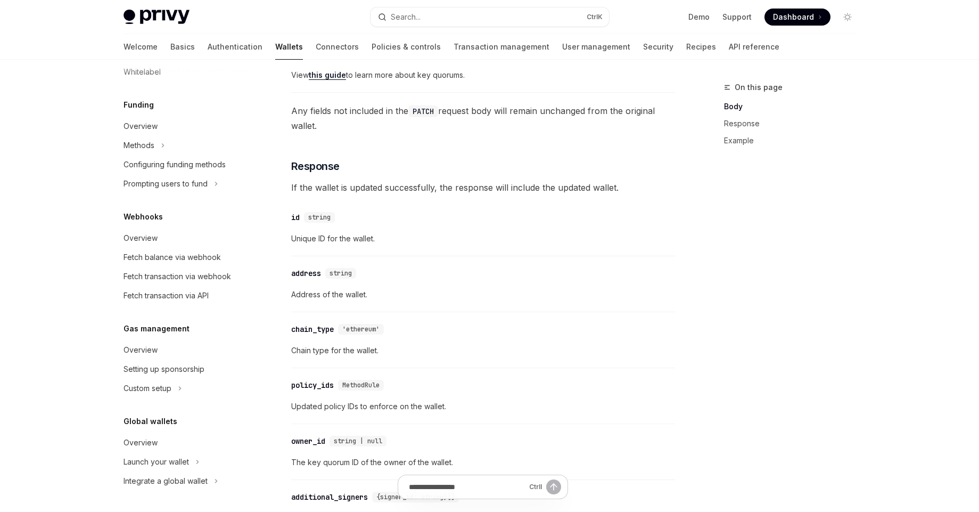
scroll to position [487, 0]
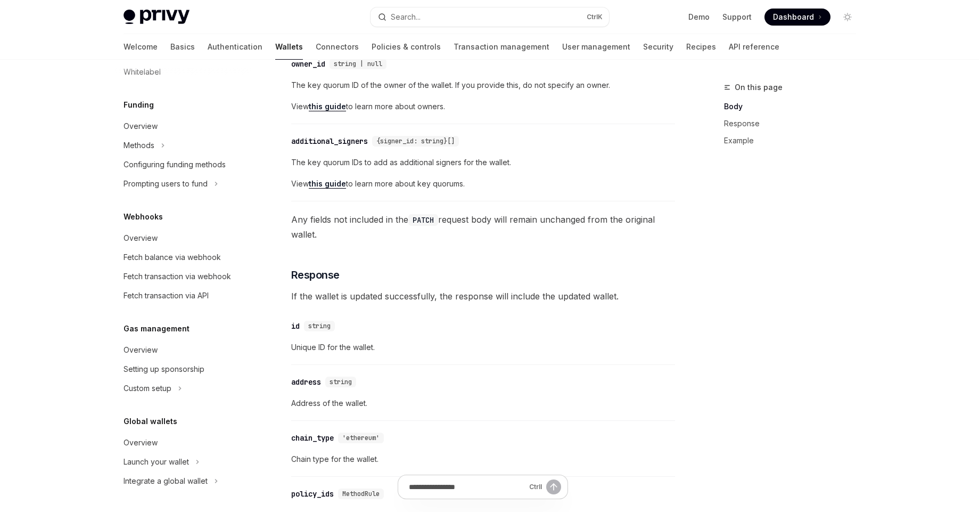
click at [97, 180] on div "Embedded wallets Update a wallet OpenAI Open in ChatGPT OpenAI Open in ChatGPT …" at bounding box center [383, 434] width 588 height 1680
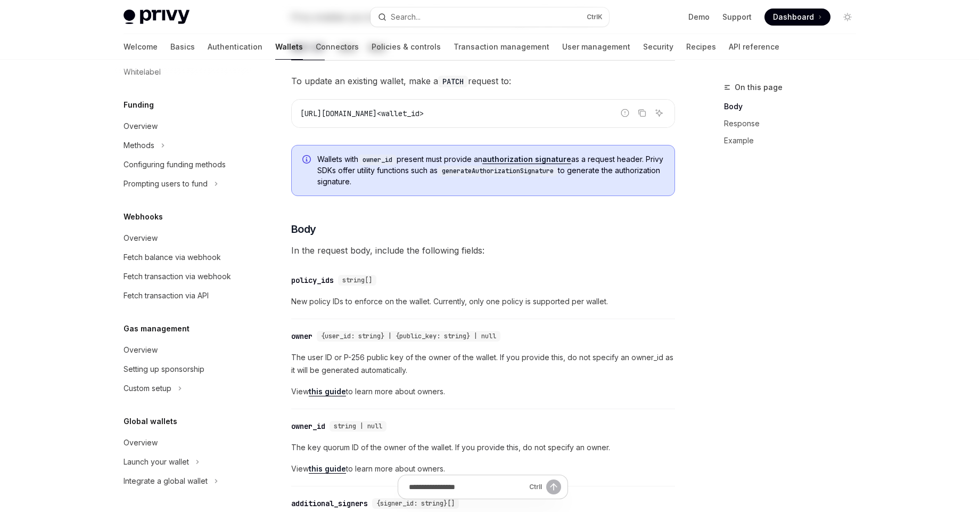
scroll to position [0, 0]
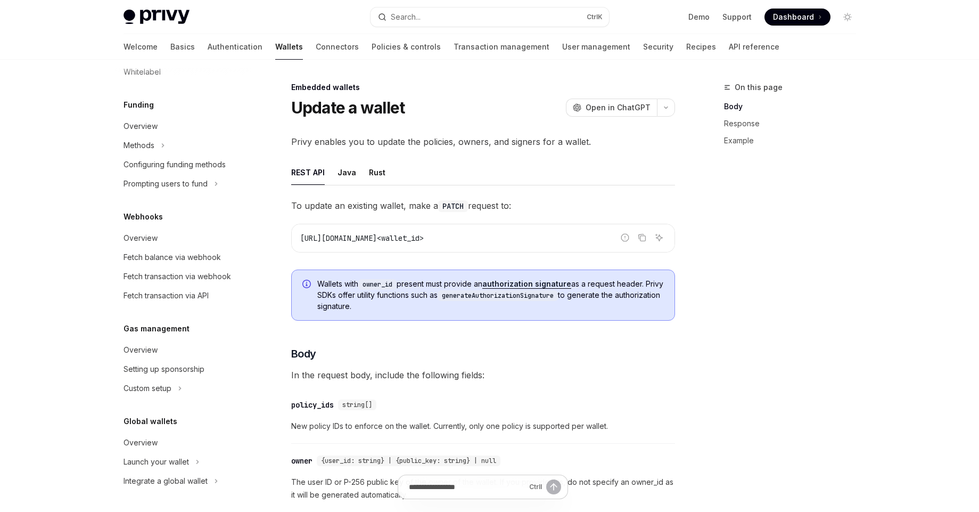
click at [154, 19] on img at bounding box center [157, 17] width 66 height 15
type textarea "*"
